Goal: Information Seeking & Learning: Learn about a topic

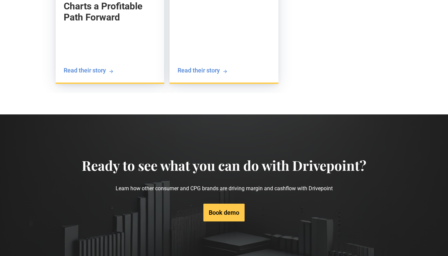
scroll to position [2311, 0]
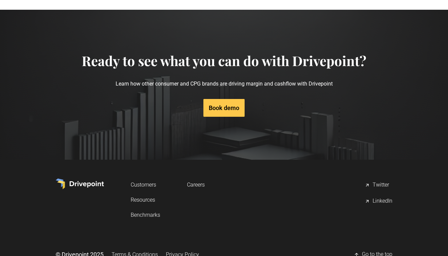
click at [147, 193] on link "Resources" at bounding box center [146, 199] width 30 height 12
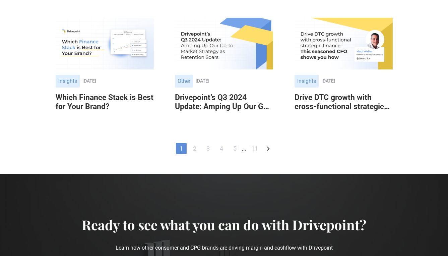
scroll to position [440, 0]
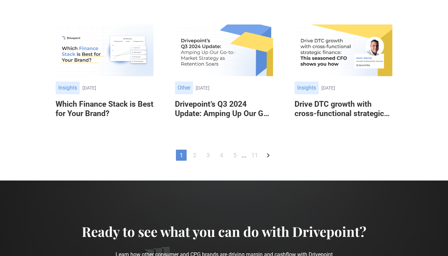
click at [195, 155] on link "2" at bounding box center [194, 155] width 11 height 11
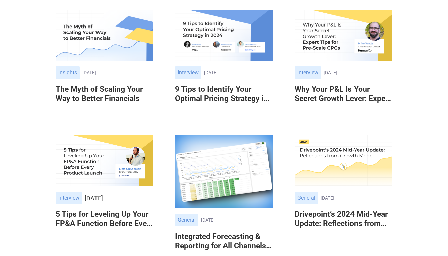
scroll to position [185, 0]
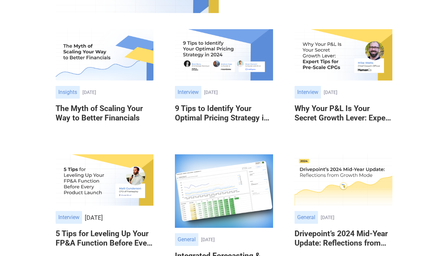
click at [145, 87] on div "Other Insights September 19, 2024 September 19, 2024" at bounding box center [105, 92] width 98 height 13
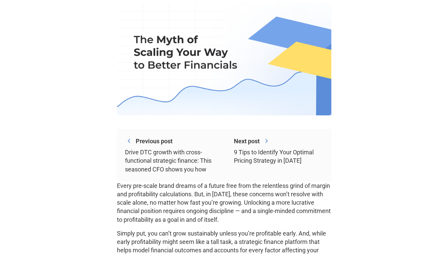
scroll to position [172, 0]
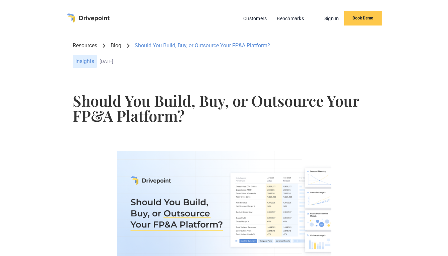
click at [117, 46] on link "Blog" at bounding box center [116, 45] width 11 height 7
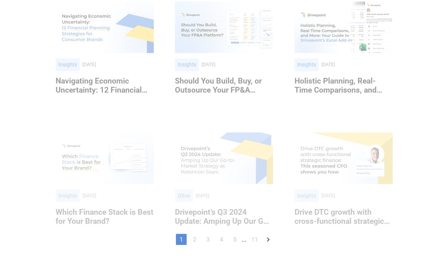
scroll to position [513, 0]
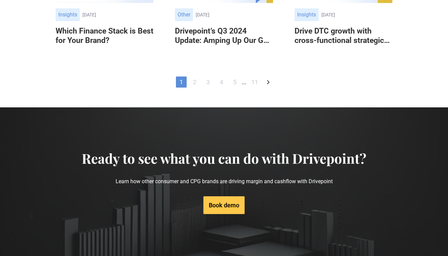
click at [192, 85] on link "2" at bounding box center [194, 81] width 11 height 11
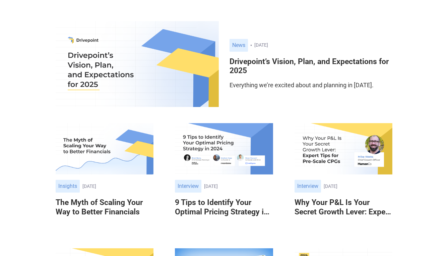
scroll to position [157, 0]
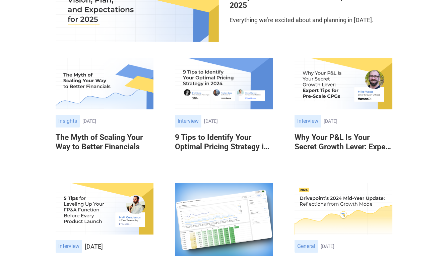
click at [114, 104] on img at bounding box center [105, 84] width 98 height 52
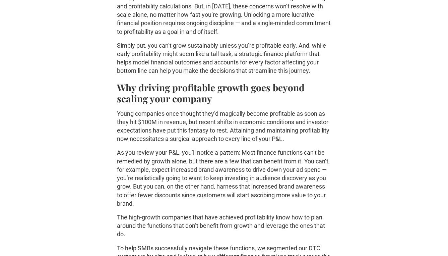
scroll to position [335, 0]
